Goal: Check status

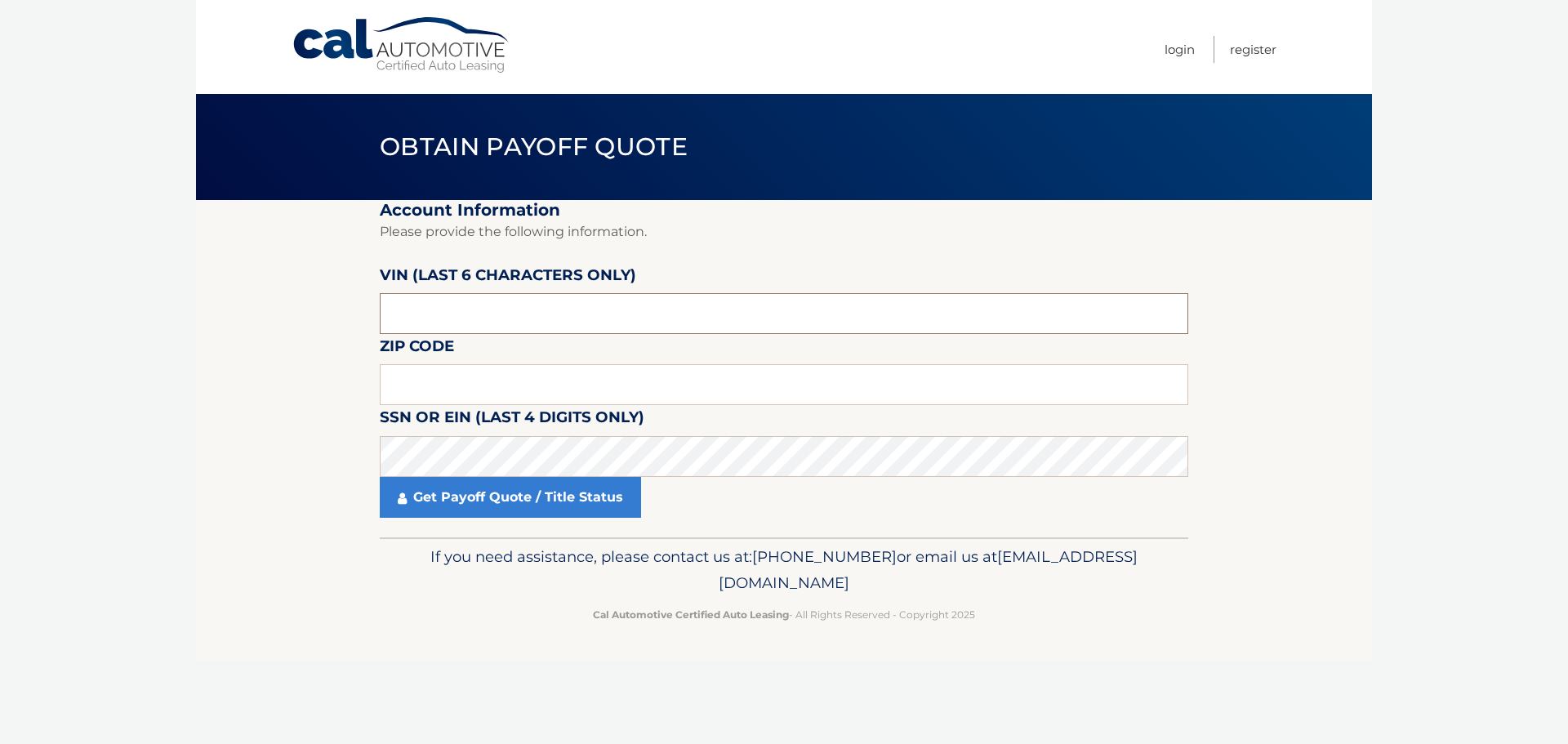
click at [571, 326] on input "text" at bounding box center [784, 313] width 808 height 41
type input "534803"
type input "15226"
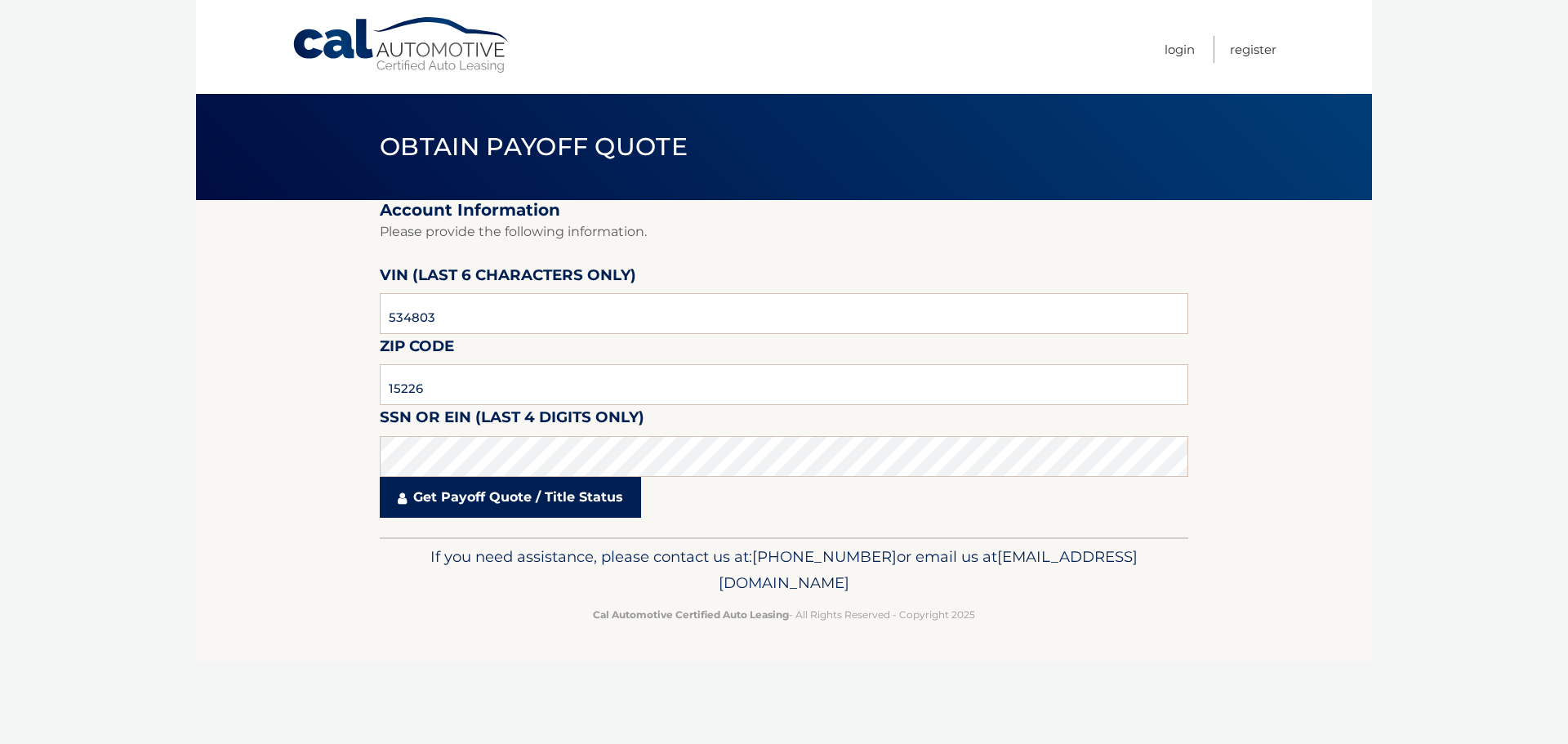
click at [497, 509] on link "Get Payoff Quote / Title Status" at bounding box center [510, 497] width 261 height 41
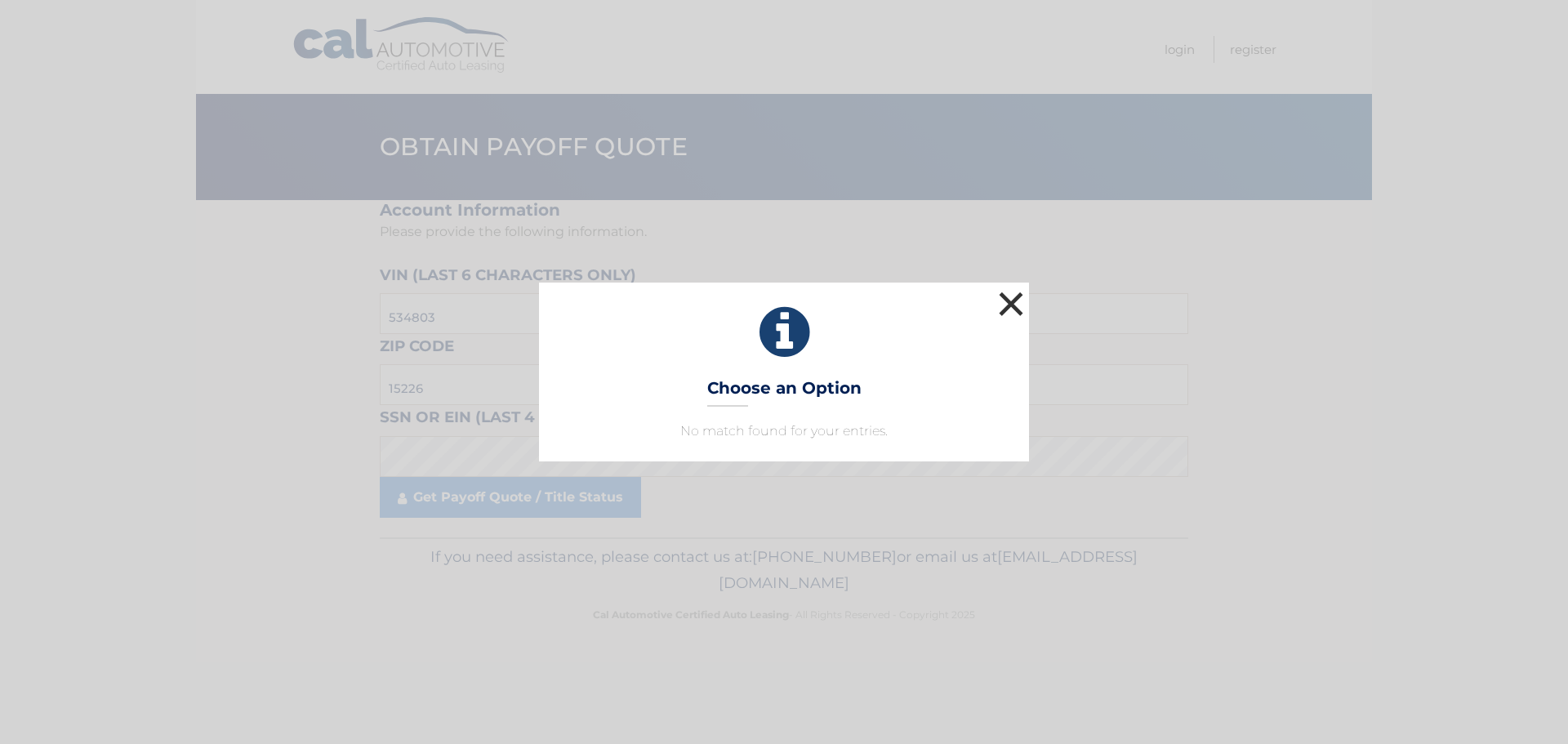
click at [1010, 303] on button "×" at bounding box center [1011, 304] width 33 height 33
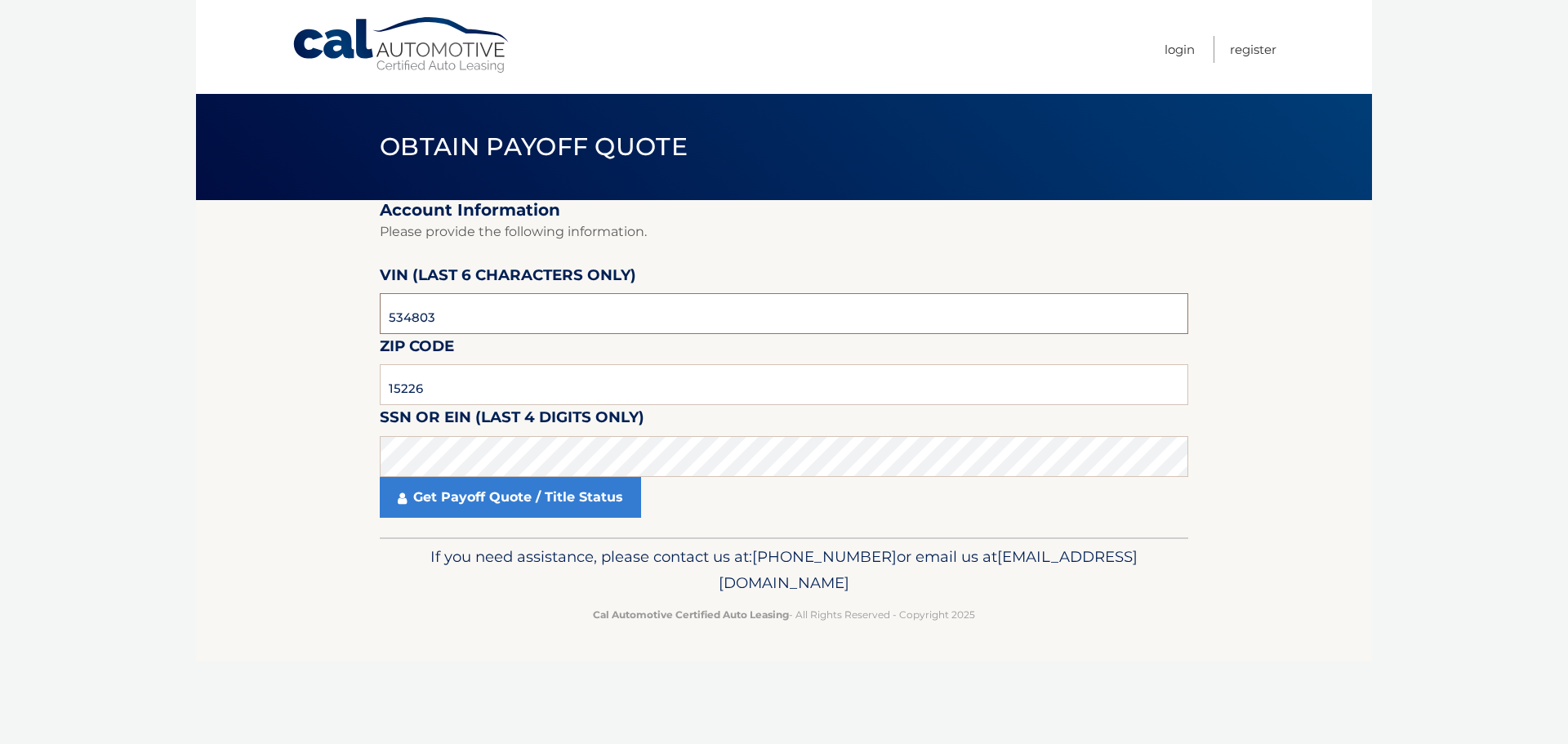
drag, startPoint x: 585, startPoint y: 323, endPoint x: 373, endPoint y: 302, distance: 213.0
click at [367, 321] on section "Account Information Please provide the following information. [PERSON_NAME] (la…" at bounding box center [784, 369] width 1175 height 337
type input "526414"
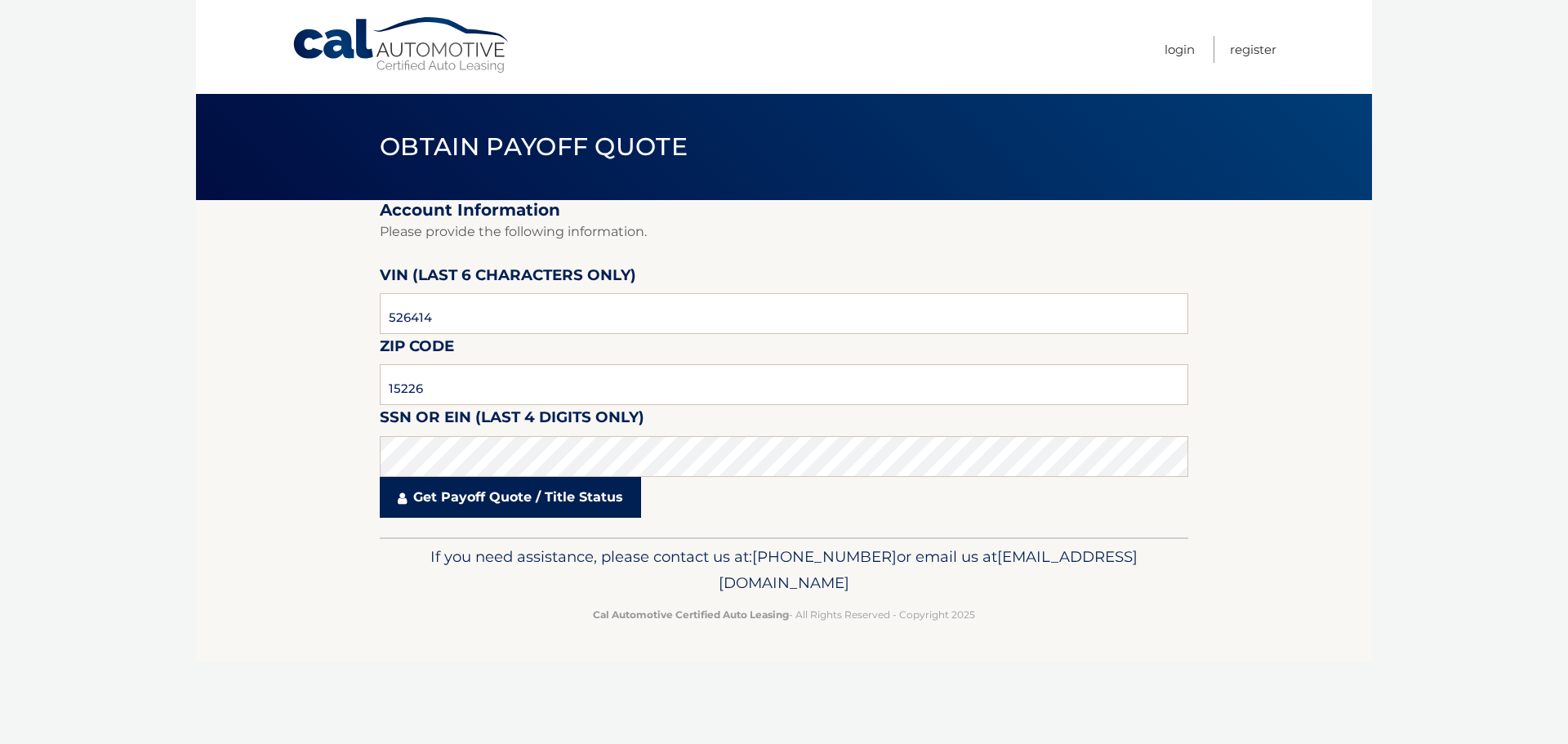
click at [519, 496] on link "Get Payoff Quote / Title Status" at bounding box center [510, 497] width 261 height 41
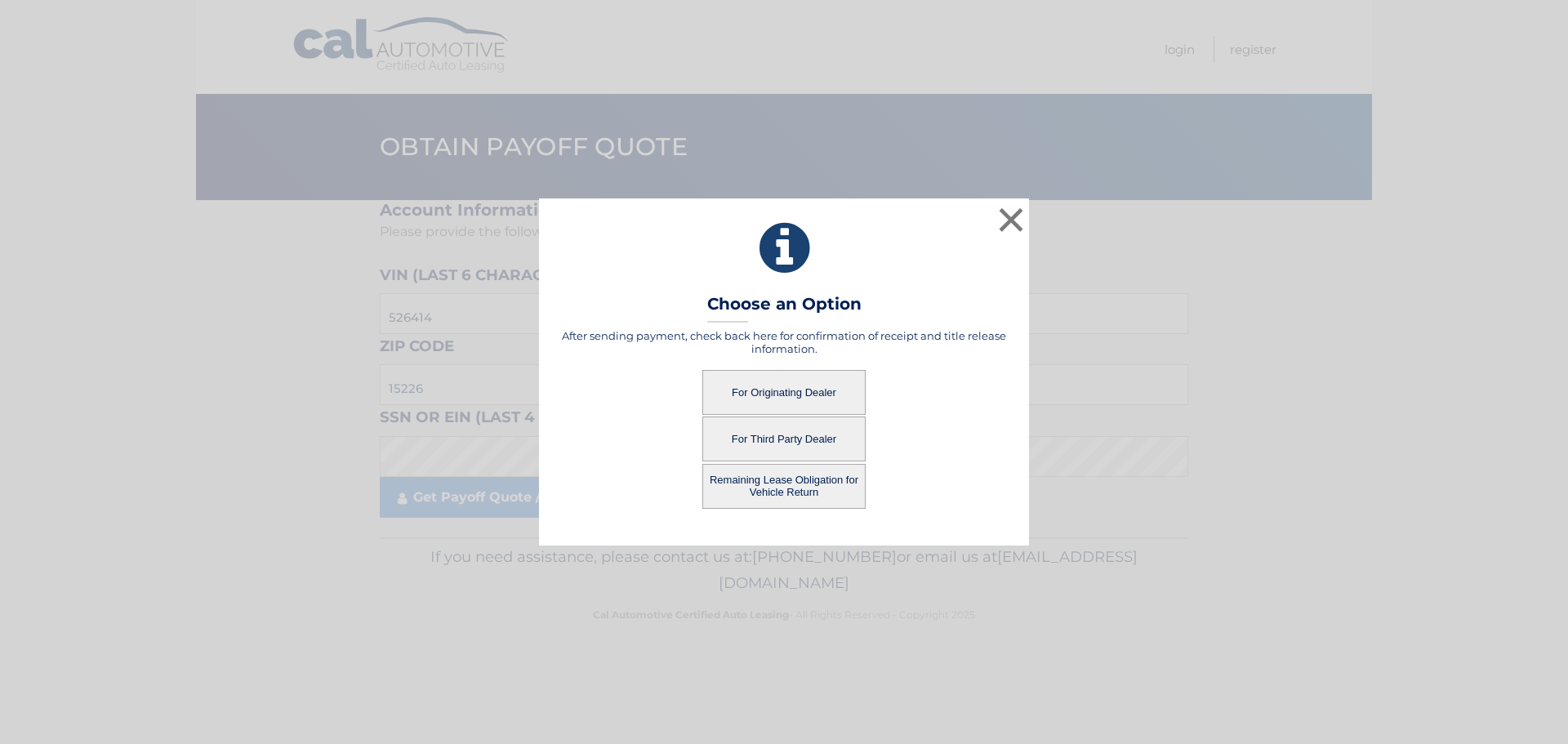
click at [784, 394] on button "For Originating Dealer" at bounding box center [784, 392] width 163 height 45
click at [780, 391] on button "For Originating Dealer" at bounding box center [784, 392] width 163 height 45
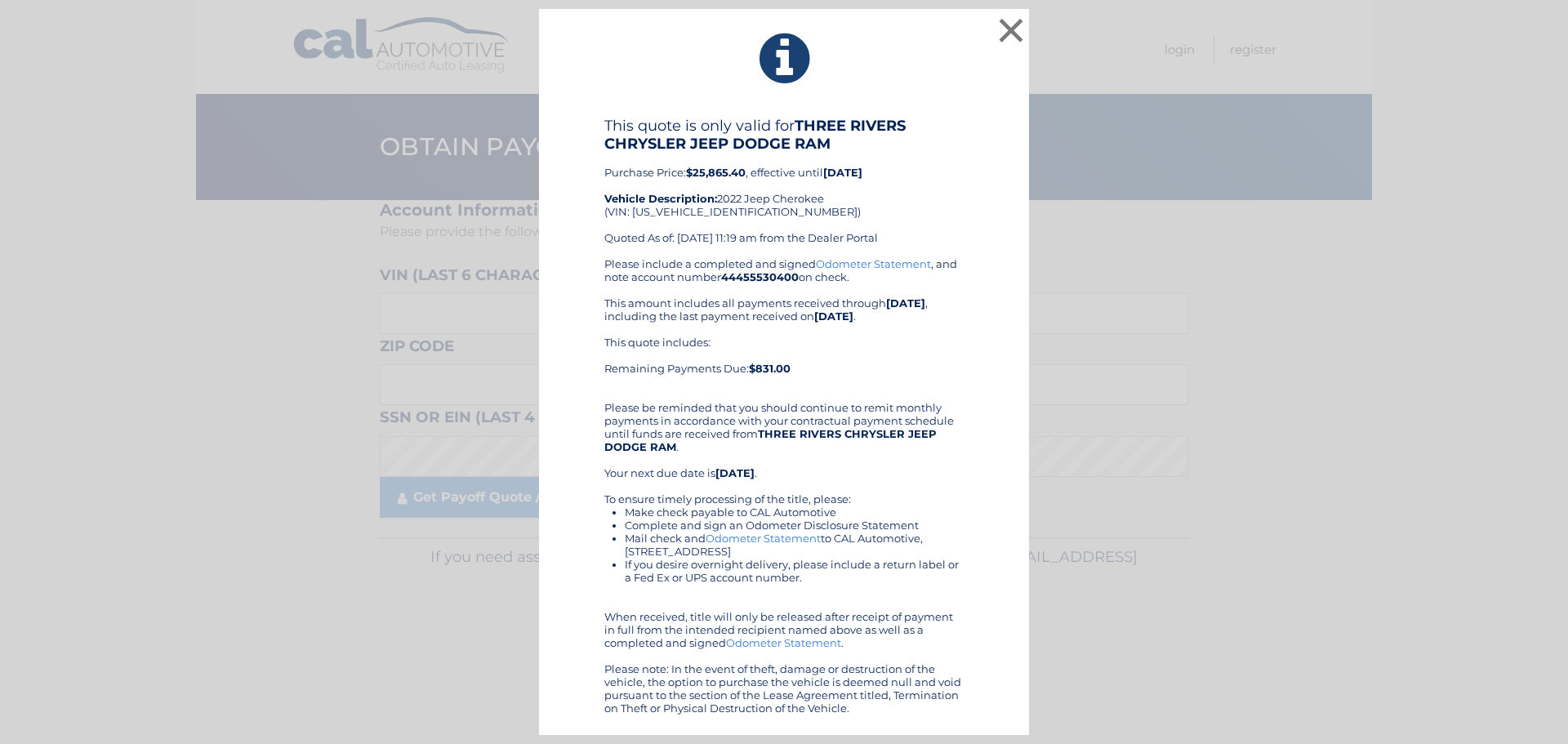
click at [697, 210] on div "This quote is only valid for THREE RIVERS CHRYSLER JEEP DODGE RAM Purchase Pric…" at bounding box center [784, 187] width 359 height 140
copy div "[US_VEHICLE_IDENTIFICATION_NUMBER]"
